Goal: Information Seeking & Learning: Find specific fact

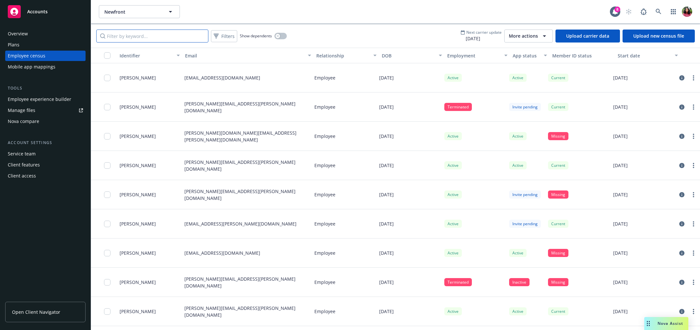
click at [161, 37] on input "Filter by keyword..." at bounding box center [152, 36] width 112 height 13
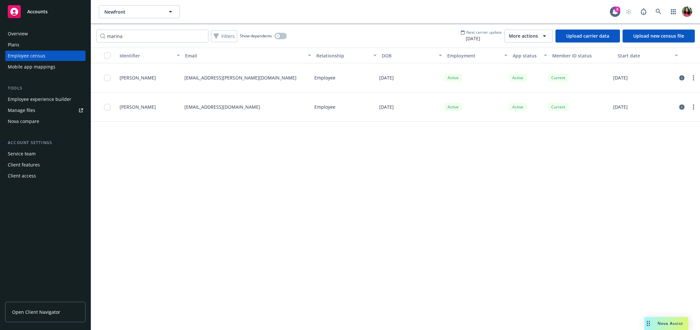
click at [681, 105] on icon "circleInformation" at bounding box center [682, 106] width 5 height 5
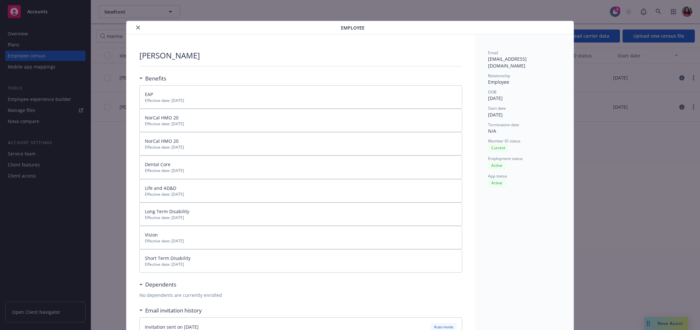
click at [138, 27] on icon "close" at bounding box center [138, 28] width 4 height 4
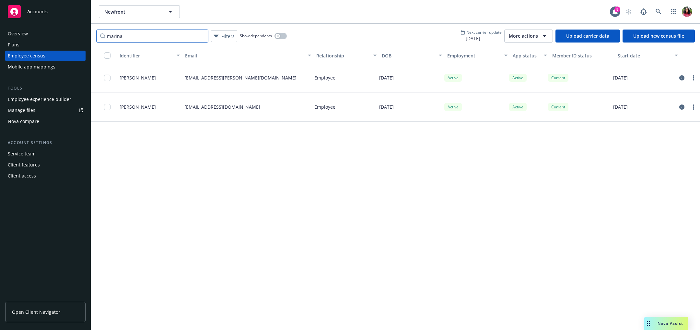
click at [157, 35] on input "marina" at bounding box center [152, 36] width 112 height 13
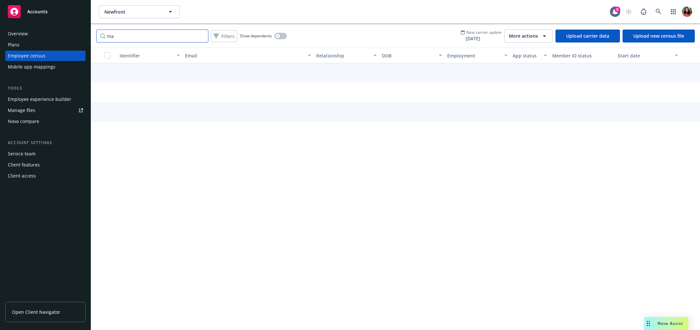
type input "m"
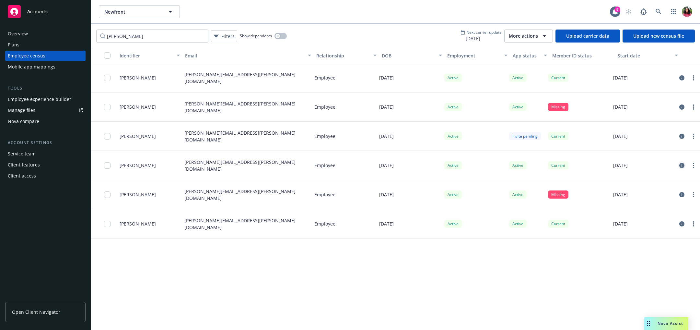
click at [683, 163] on icon "circleInformation" at bounding box center [682, 165] width 5 height 5
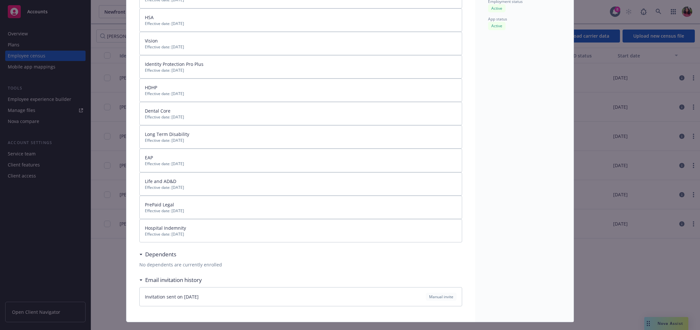
scroll to position [181, 0]
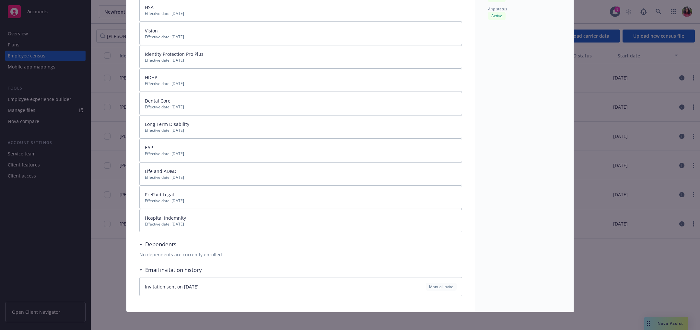
click at [189, 252] on div "No dependents are currently enrolled" at bounding box center [300, 254] width 323 height 7
drag, startPoint x: 189, startPoint y: 252, endPoint x: 245, endPoint y: 249, distance: 56.2
click at [245, 251] on div "No dependents are currently enrolled" at bounding box center [300, 254] width 323 height 7
click at [256, 247] on div "Dependents" at bounding box center [300, 244] width 323 height 14
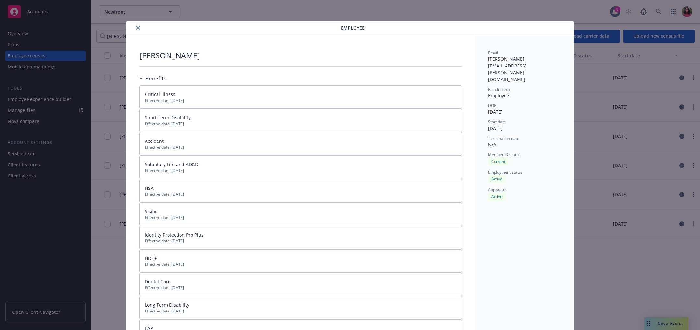
click at [136, 28] on icon "close" at bounding box center [138, 28] width 4 height 4
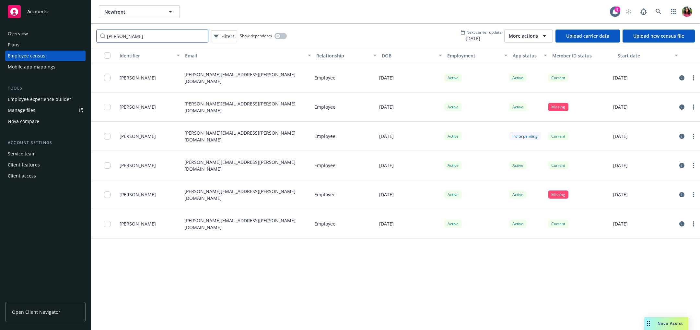
click at [125, 37] on input "[PERSON_NAME]" at bounding box center [152, 36] width 112 height 13
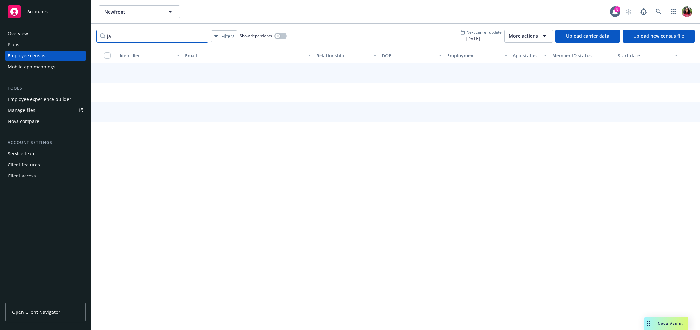
type input "j"
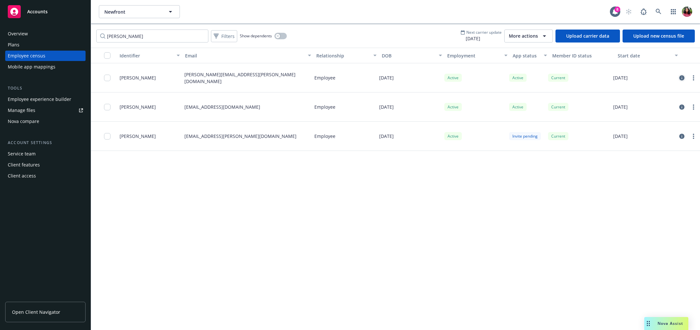
click at [681, 76] on icon "circleInformation" at bounding box center [682, 77] width 5 height 5
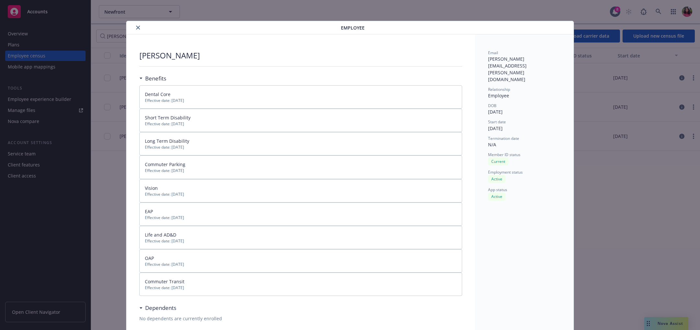
scroll to position [19, 0]
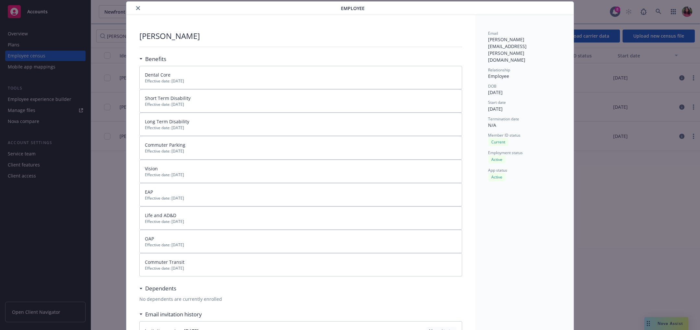
click at [138, 8] on icon "close" at bounding box center [138, 8] width 4 height 4
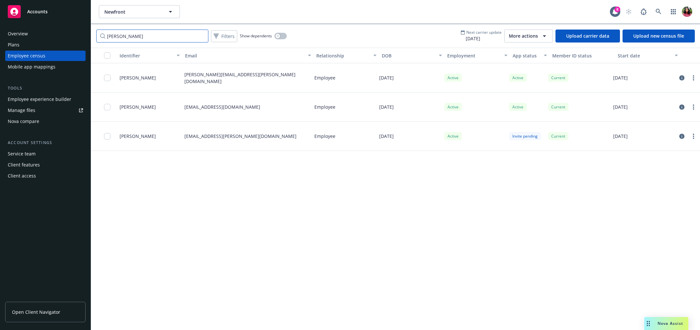
click at [138, 39] on input "[PERSON_NAME]" at bounding box center [152, 36] width 112 height 13
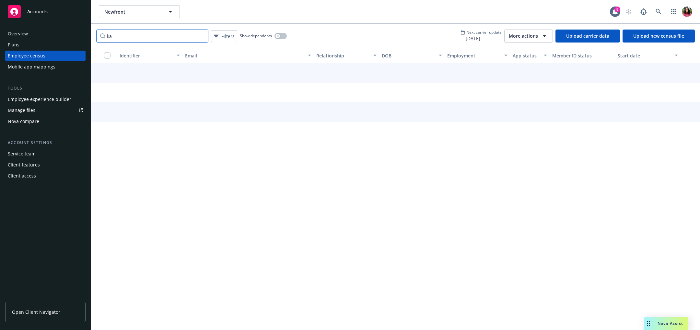
type input "k"
paste input "[EMAIL_ADDRESS][DOMAIN_NAME]"
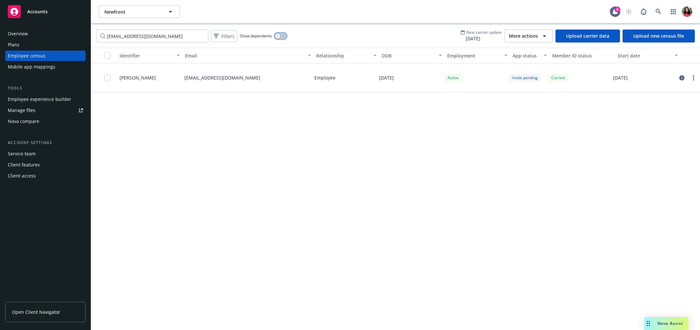
click at [280, 34] on button "button" at bounding box center [281, 36] width 12 height 6
click at [682, 76] on icon "circleInformation" at bounding box center [682, 77] width 5 height 5
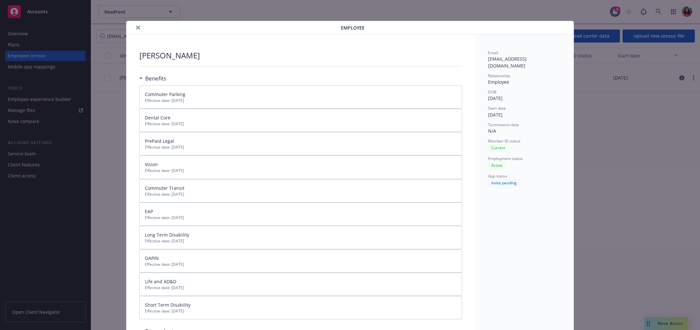
click at [138, 26] on icon "close" at bounding box center [138, 28] width 4 height 4
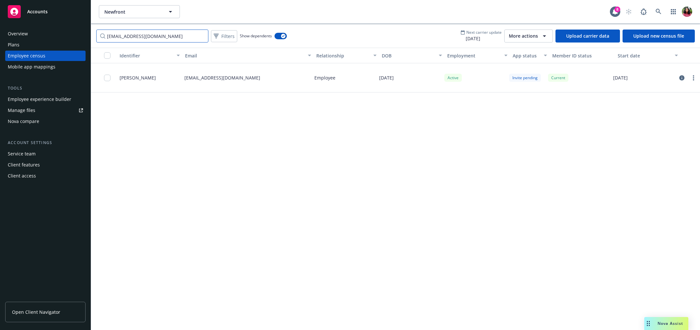
click at [157, 34] on input "[EMAIL_ADDRESS][DOMAIN_NAME]" at bounding box center [152, 36] width 112 height 13
paste input "[PERSON_NAME].[PERSON_NAME]"
click at [680, 75] on icon "circleInformation" at bounding box center [682, 77] width 5 height 5
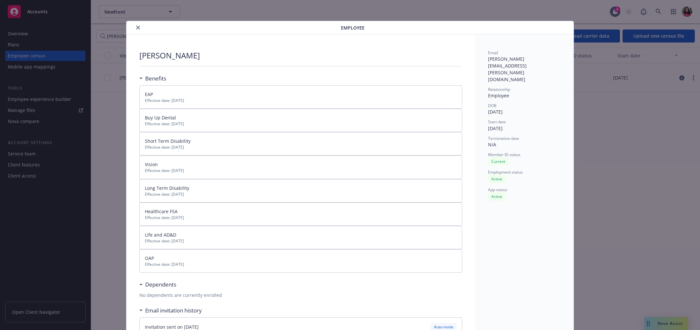
scroll to position [19, 0]
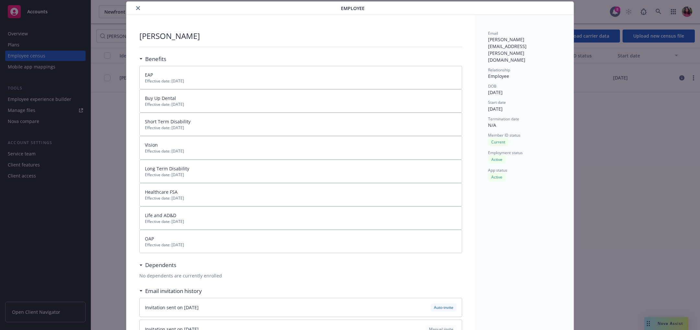
click at [136, 10] on button "close" at bounding box center [138, 8] width 8 height 8
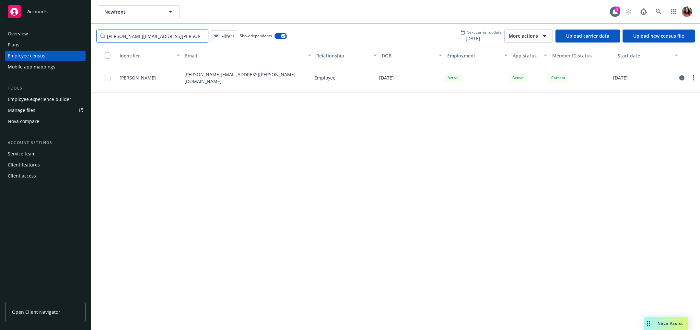
click at [159, 33] on input "[PERSON_NAME][EMAIL_ADDRESS][PERSON_NAME][DOMAIN_NAME]" at bounding box center [152, 36] width 112 height 13
paste input "[EMAIL_ADDRESS]"
click at [152, 34] on input "[EMAIL_ADDRESS][DOMAIN_NAME]" at bounding box center [152, 36] width 112 height 13
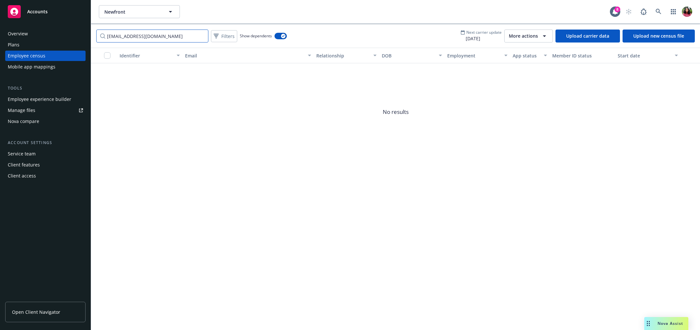
click at [152, 34] on input "[EMAIL_ADDRESS][DOMAIN_NAME]" at bounding box center [152, 36] width 112 height 13
paste input "[PERSON_NAME].[PERSON_NAME]@newfront"
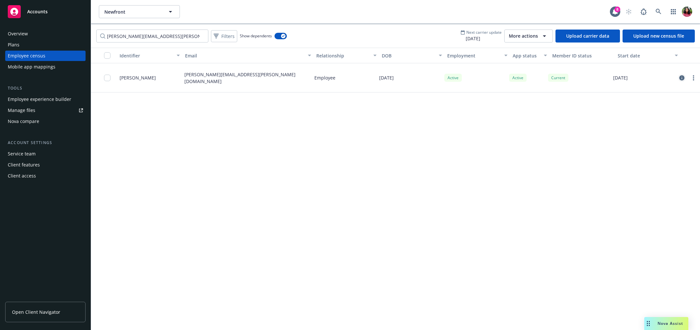
click at [683, 74] on link "circleInformation" at bounding box center [682, 78] width 8 height 8
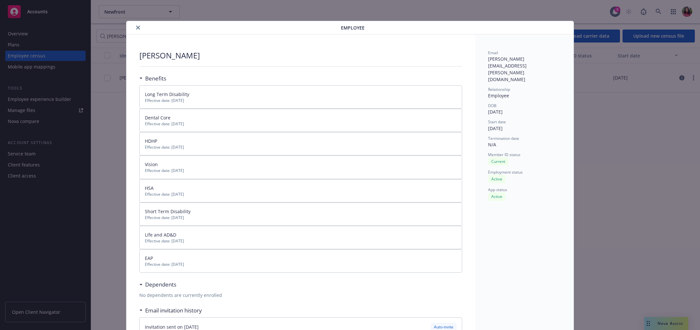
scroll to position [19, 0]
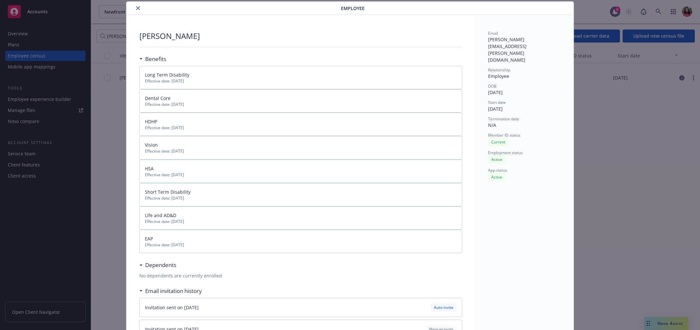
click at [138, 7] on icon "close" at bounding box center [138, 8] width 4 height 4
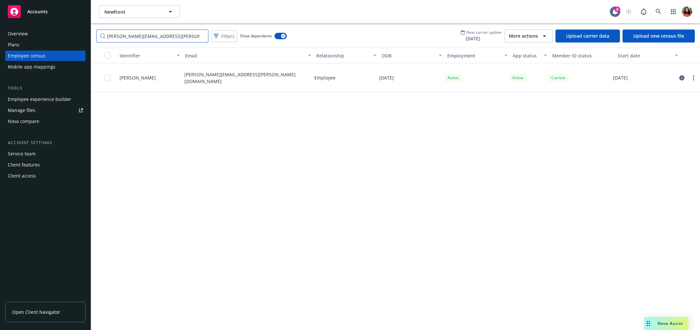
click at [158, 35] on input "[PERSON_NAME][EMAIL_ADDRESS][PERSON_NAME][DOMAIN_NAME]" at bounding box center [152, 36] width 112 height 13
paste input "[PERSON_NAME].arora"
click at [681, 78] on icon "circleInformation" at bounding box center [682, 77] width 5 height 5
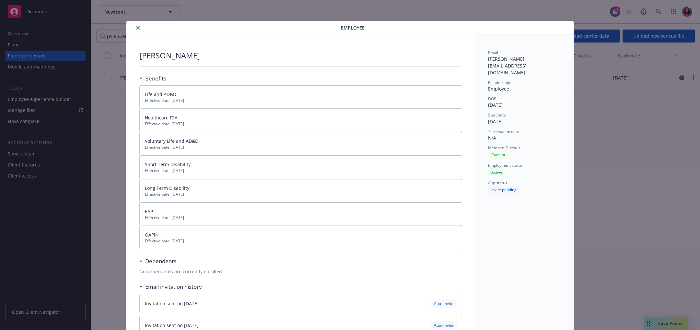
click at [139, 24] on button "close" at bounding box center [138, 28] width 8 height 8
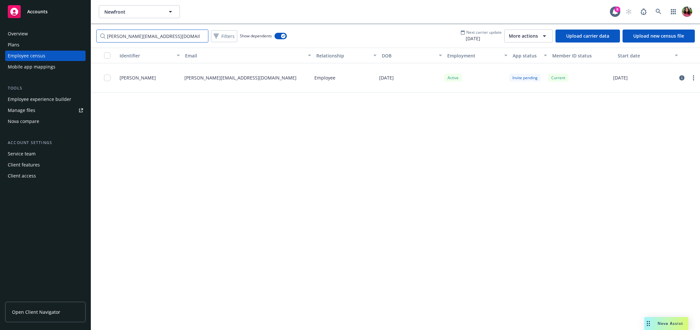
click at [133, 34] on input "[PERSON_NAME][EMAIL_ADDRESS][DOMAIN_NAME]" at bounding box center [152, 36] width 112 height 13
paste input "[PERSON_NAME].[PERSON_NAME]"
click at [684, 77] on icon "circleInformation" at bounding box center [682, 77] width 5 height 5
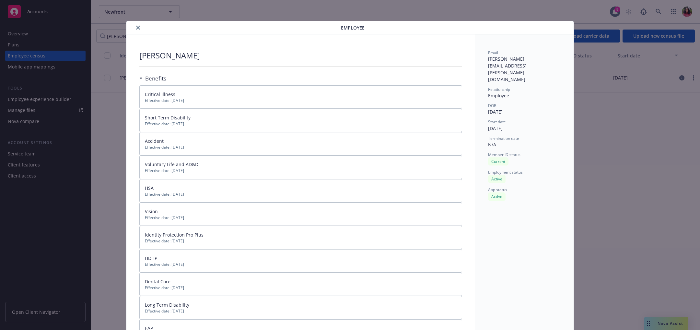
click at [135, 26] on button "close" at bounding box center [138, 28] width 8 height 8
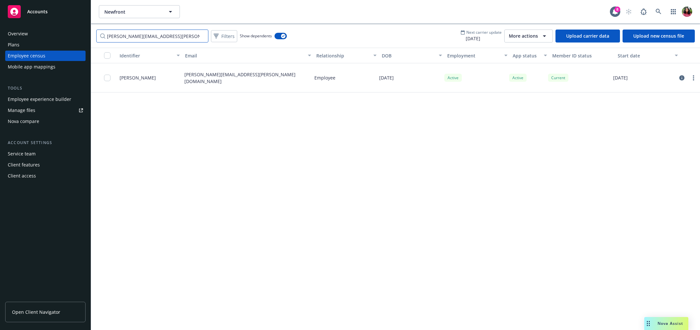
click at [169, 37] on input "[PERSON_NAME][EMAIL_ADDRESS][PERSON_NAME][DOMAIN_NAME]" at bounding box center [152, 36] width 112 height 13
paste input "[PERSON_NAME].baldwi"
click at [684, 77] on icon "circleInformation" at bounding box center [682, 77] width 5 height 5
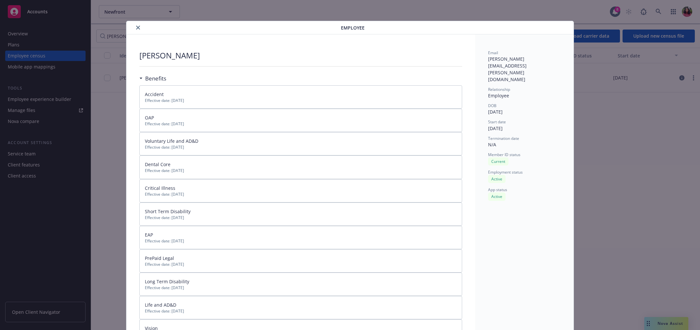
click at [140, 28] on button "close" at bounding box center [138, 28] width 8 height 8
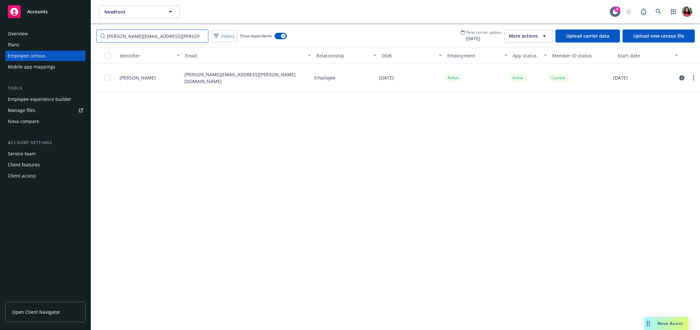
click at [157, 33] on input "[PERSON_NAME][EMAIL_ADDRESS][PERSON_NAME][DOMAIN_NAME]" at bounding box center [152, 36] width 112 height 13
paste input "[PERSON_NAME].[PERSON_NAME]"
click at [682, 77] on icon "circleInformation" at bounding box center [682, 77] width 5 height 5
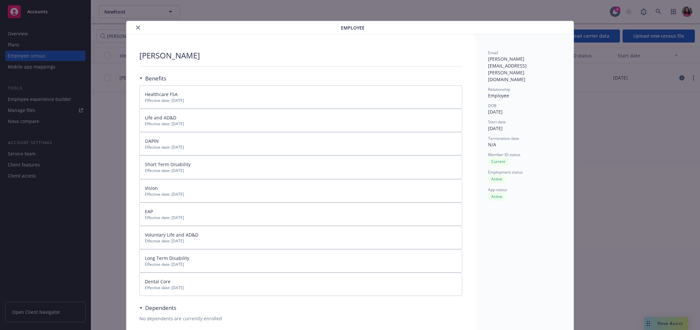
click at [140, 27] on icon "close" at bounding box center [138, 28] width 4 height 4
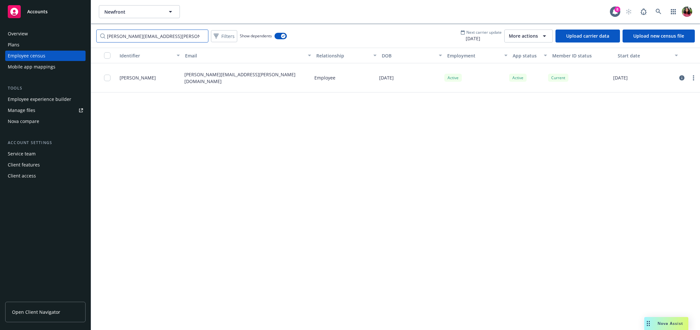
click at [136, 37] on input "[PERSON_NAME][EMAIL_ADDRESS][PERSON_NAME][DOMAIN_NAME]" at bounding box center [152, 36] width 112 height 13
paste input "halle.[PERSON_NAME]"
click at [156, 35] on input "[EMAIL_ADDRESS][PERSON_NAME][DOMAIN_NAME]" at bounding box center [152, 36] width 112 height 13
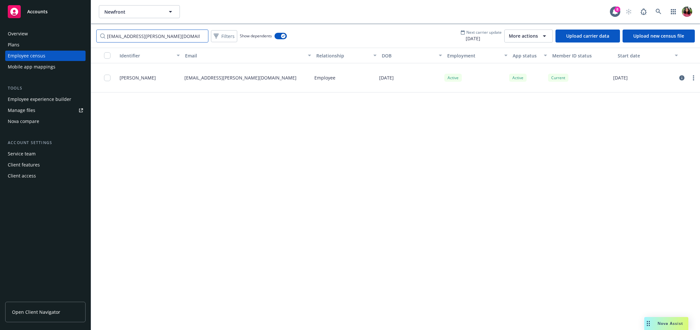
click at [156, 35] on input "[EMAIL_ADDRESS][PERSON_NAME][DOMAIN_NAME]" at bounding box center [152, 36] width 112 height 13
paste input "[PERSON_NAME].[PERSON_NAME]"
click at [147, 34] on input "[PERSON_NAME][EMAIL_ADDRESS][PERSON_NAME][DOMAIN_NAME]" at bounding box center [152, 36] width 112 height 13
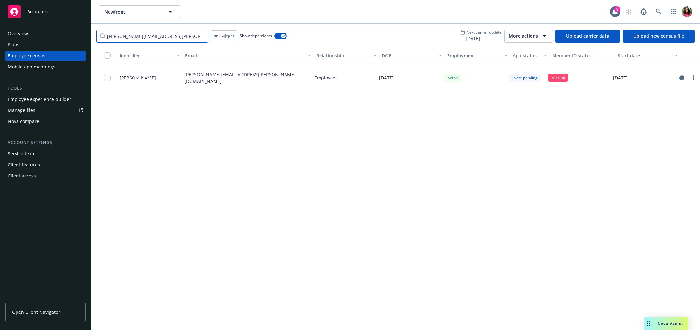
click at [147, 34] on input "[PERSON_NAME][EMAIL_ADDRESS][PERSON_NAME][DOMAIN_NAME]" at bounding box center [152, 36] width 112 height 13
paste input "yael.benshachar"
click at [145, 38] on input "[EMAIL_ADDRESS][DOMAIN_NAME]" at bounding box center [152, 36] width 112 height 13
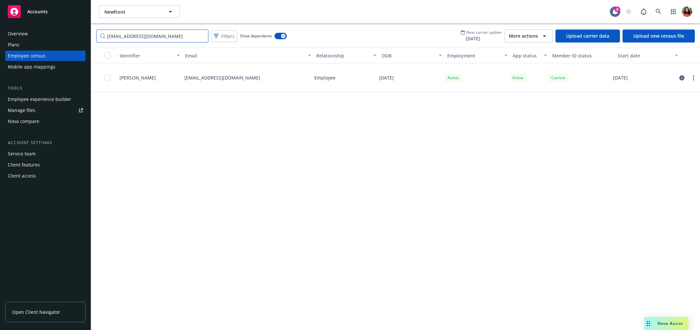
paste input "[EMAIL_ADDRESS]"
drag, startPoint x: 156, startPoint y: 37, endPoint x: 89, endPoint y: 42, distance: 66.7
click at [89, 42] on div "Accounts Overview Plans Employee census Mobile app mappings Tools Employee expe…" at bounding box center [350, 165] width 700 height 330
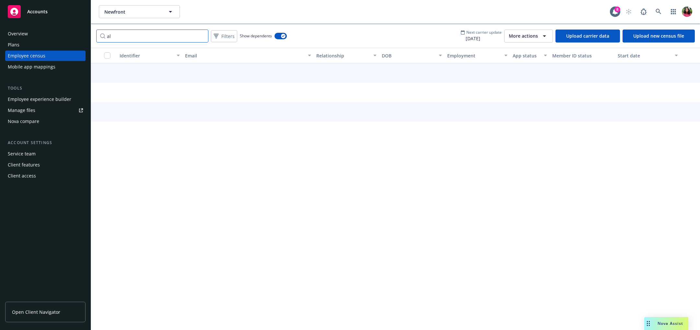
type input "a"
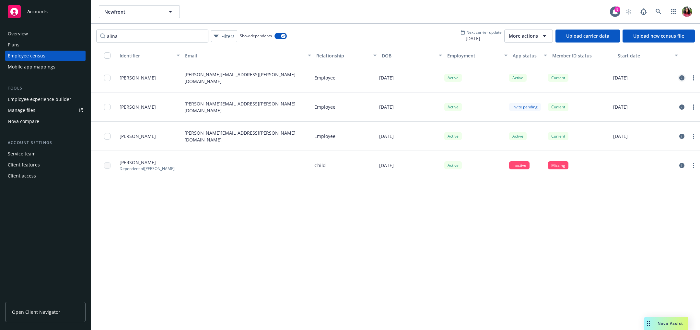
click at [685, 77] on link "circleInformation" at bounding box center [682, 78] width 8 height 8
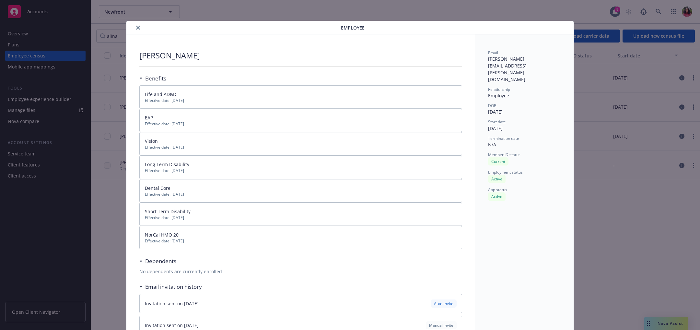
scroll to position [17, 0]
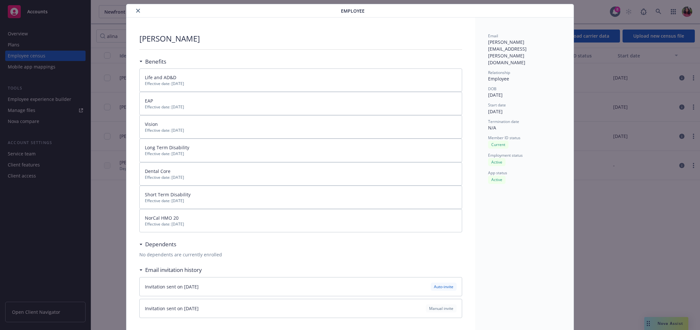
click at [138, 9] on icon "close" at bounding box center [138, 11] width 4 height 4
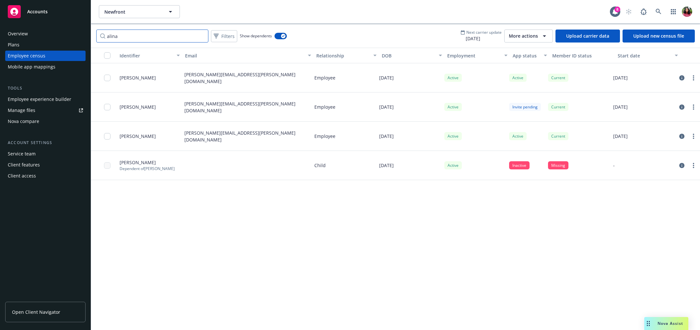
click at [163, 33] on input "alina" at bounding box center [152, 36] width 112 height 13
paste input "[PERSON_NAME][EMAIL_ADDRESS][PERSON_NAME][DOMAIN_NAME]"
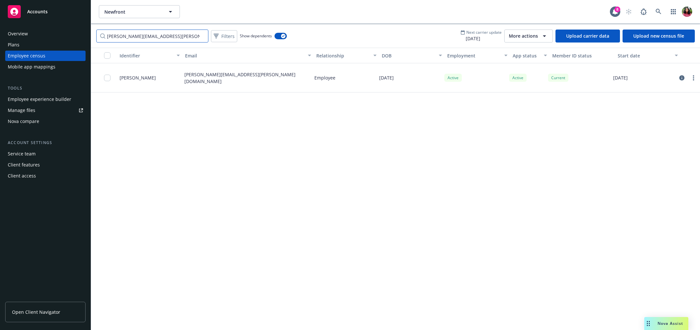
click at [156, 32] on input "[PERSON_NAME][EMAIL_ADDRESS][PERSON_NAME][DOMAIN_NAME]" at bounding box center [152, 36] width 112 height 13
paste input "[PERSON_NAME].bird"
click at [132, 33] on input "[PERSON_NAME][EMAIL_ADDRESS][DOMAIN_NAME]" at bounding box center [152, 36] width 112 height 13
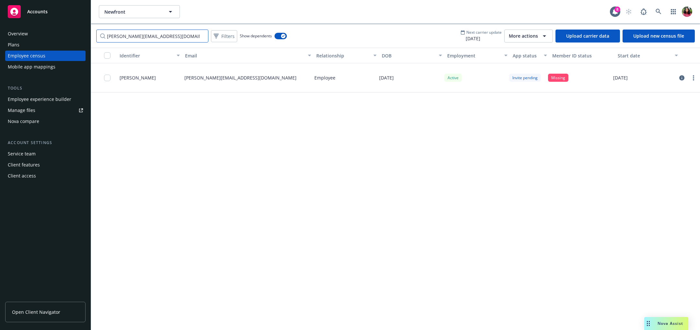
click at [132, 33] on input "[PERSON_NAME][EMAIL_ADDRESS][DOMAIN_NAME]" at bounding box center [152, 36] width 112 height 13
paste input "[PERSON_NAME].[PERSON_NAME]"
click at [142, 39] on input "[PERSON_NAME][EMAIL_ADDRESS][PERSON_NAME][DOMAIN_NAME]" at bounding box center [152, 36] width 112 height 13
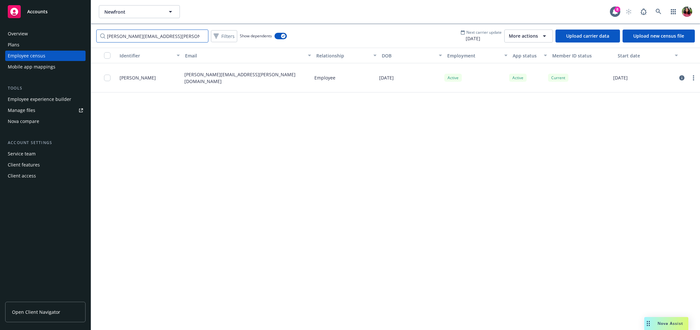
click at [142, 39] on input "[PERSON_NAME][EMAIL_ADDRESS][PERSON_NAME][DOMAIN_NAME]" at bounding box center [152, 36] width 112 height 13
paste input "[PERSON_NAME].bogu"
click at [142, 36] on input "[PERSON_NAME][EMAIL_ADDRESS][PERSON_NAME][DOMAIN_NAME]" at bounding box center [152, 36] width 112 height 13
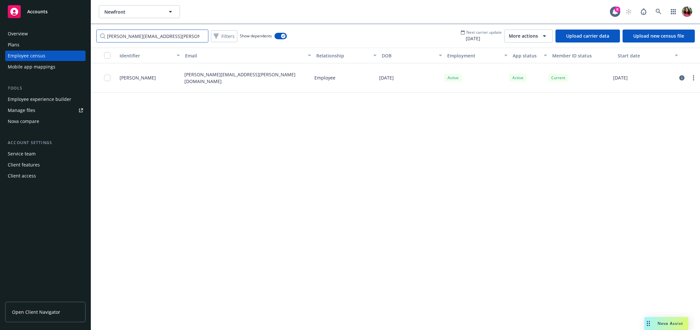
paste input "auren.[PERSON_NAME]"
type input "[EMAIL_ADDRESS][PERSON_NAME][DOMAIN_NAME]"
click at [150, 40] on input "[EMAIL_ADDRESS][PERSON_NAME][DOMAIN_NAME]" at bounding box center [152, 36] width 112 height 13
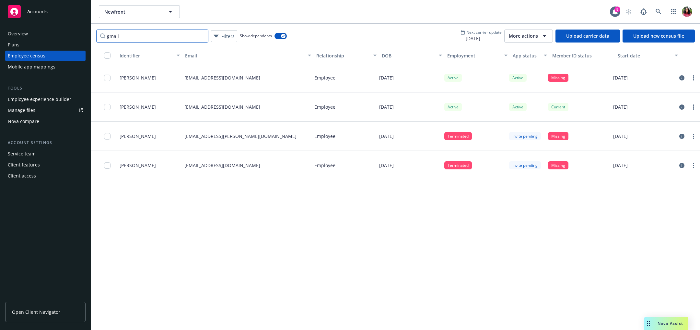
type input "gmail"
click at [215, 105] on p "[EMAIL_ADDRESS][DOMAIN_NAME]" at bounding box center [223, 106] width 76 height 7
click at [681, 79] on icon "circleInformation" at bounding box center [682, 77] width 5 height 5
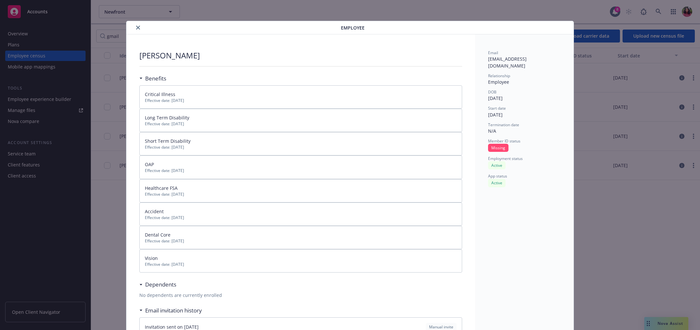
scroll to position [18, 0]
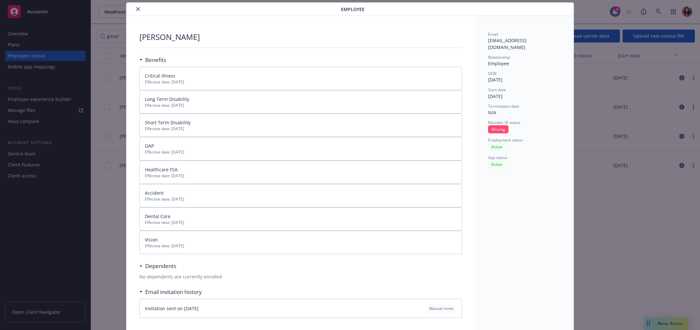
click at [138, 6] on button "close" at bounding box center [138, 9] width 8 height 8
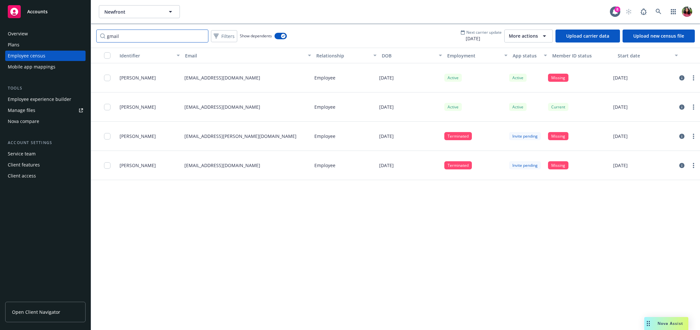
click at [203, 35] on input "gmail" at bounding box center [152, 36] width 112 height 13
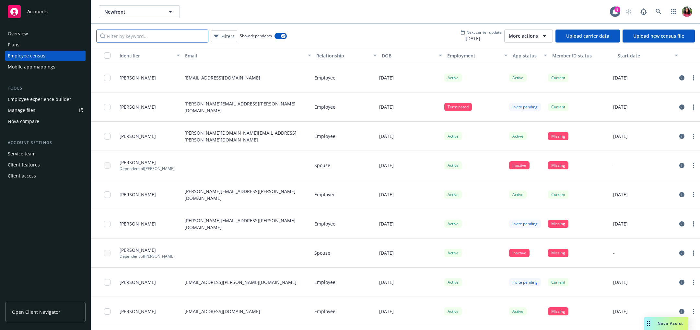
click at [203, 35] on input "Filter by keyword..." at bounding box center [152, 36] width 112 height 13
click at [130, 34] on input "Filter by keyword..." at bounding box center [152, 36] width 112 height 13
paste input "[EMAIL_ADDRESS][PERSON_NAME][DOMAIN_NAME]"
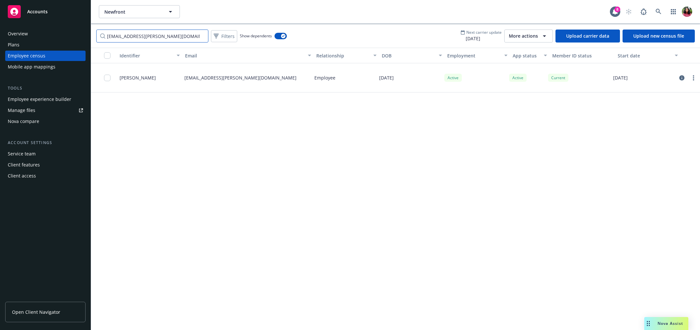
type input "[EMAIL_ADDRESS][PERSON_NAME][DOMAIN_NAME]"
